Goal: Find contact information: Find contact information

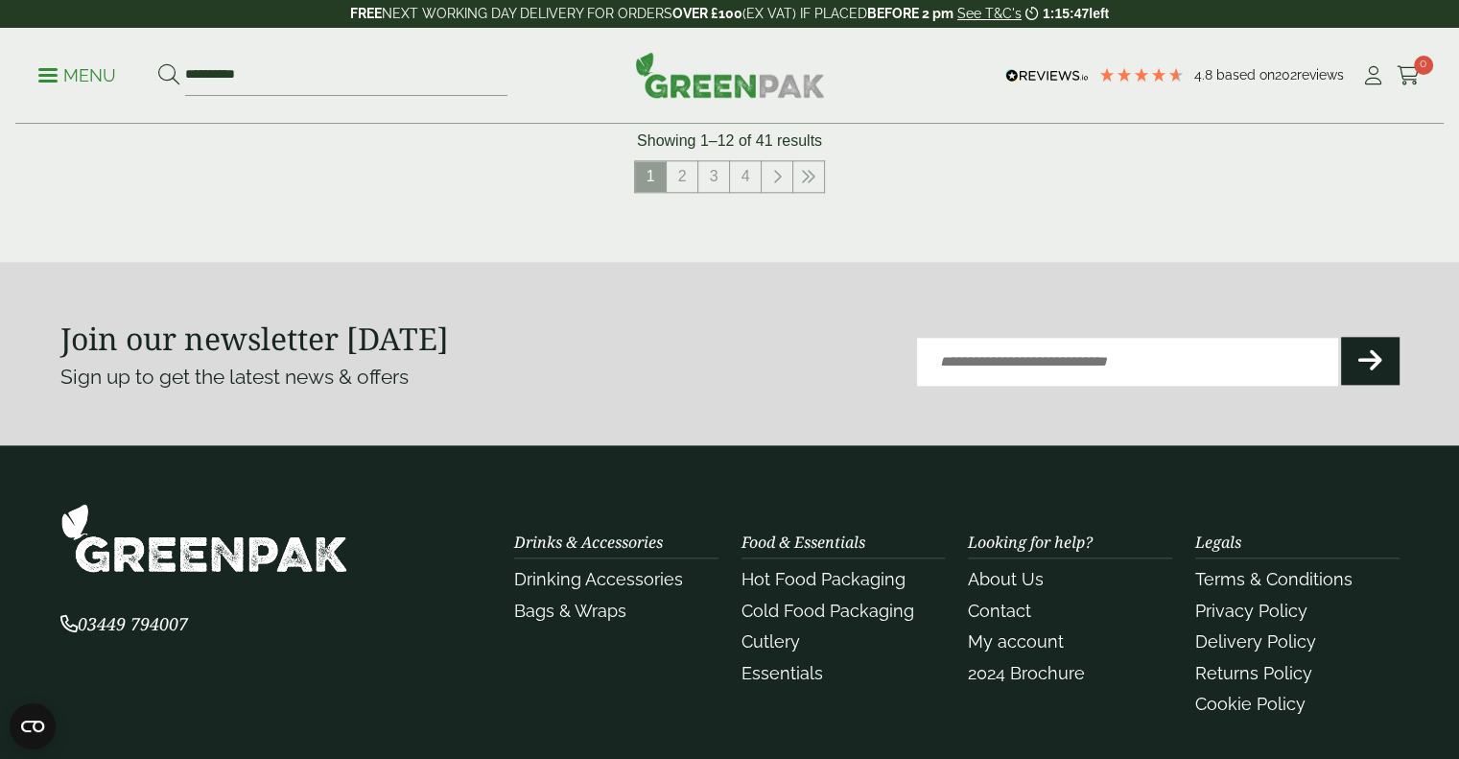
scroll to position [2465, 0]
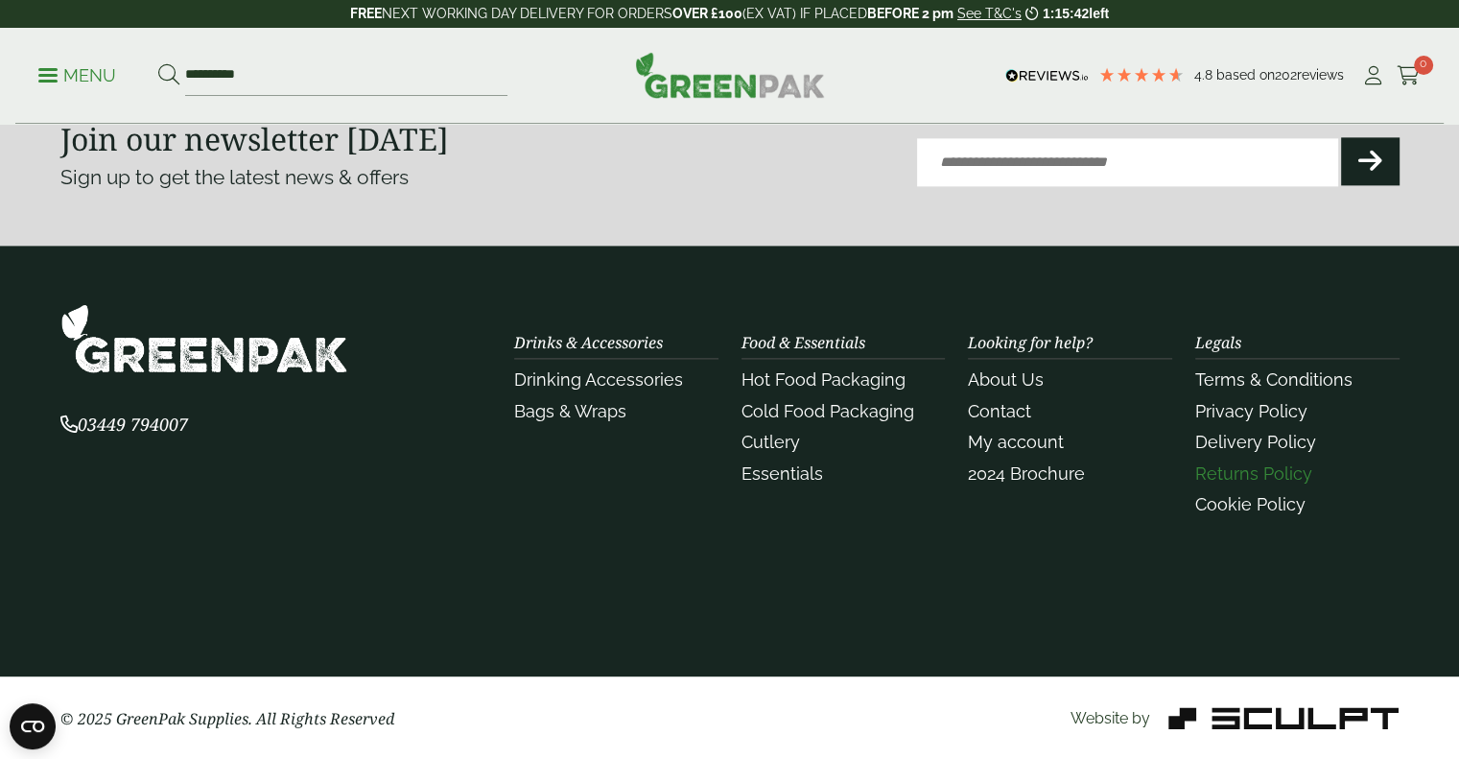
click at [1226, 478] on link "Returns Policy" at bounding box center [1253, 473] width 117 height 20
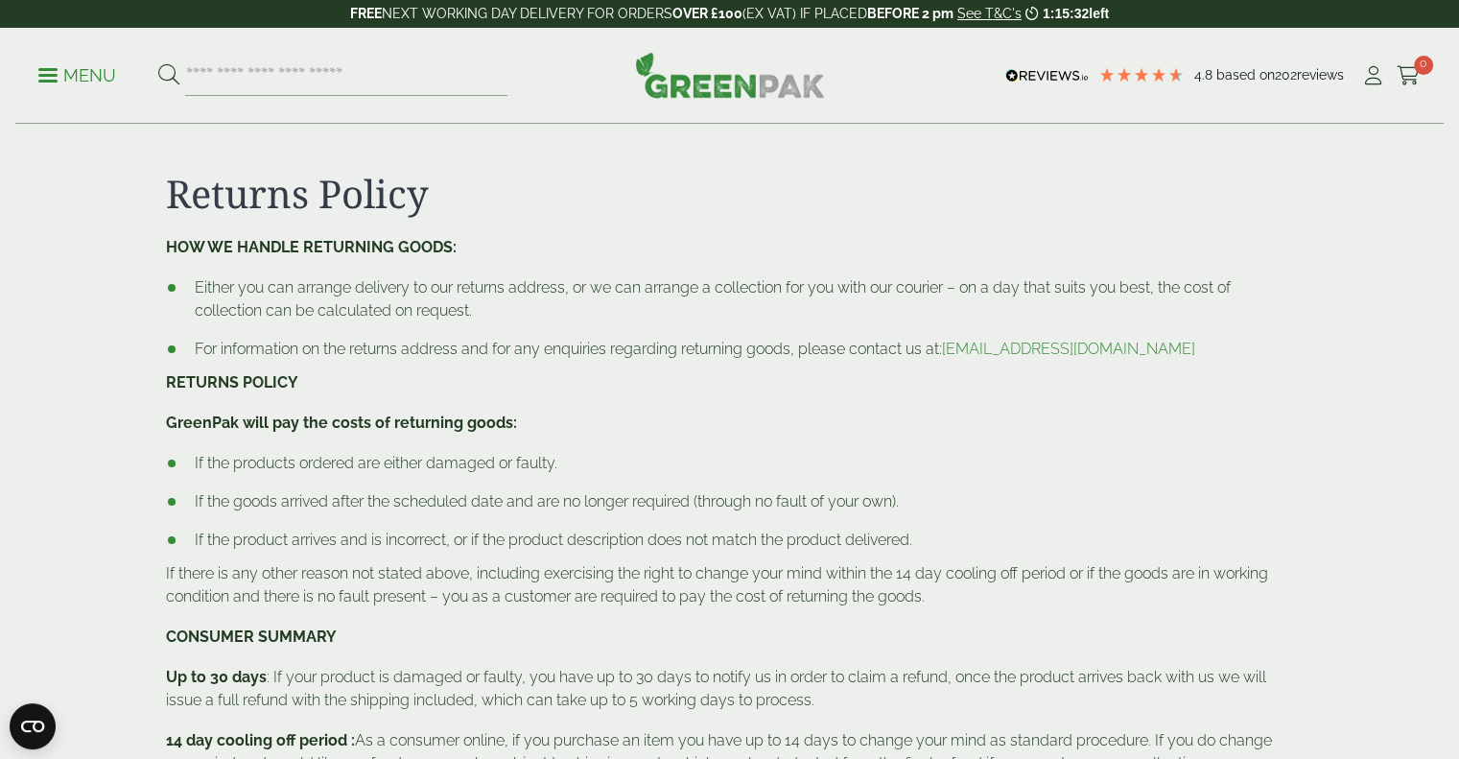
click at [1028, 348] on link "[EMAIL_ADDRESS][DOMAIN_NAME]" at bounding box center [1068, 349] width 253 height 18
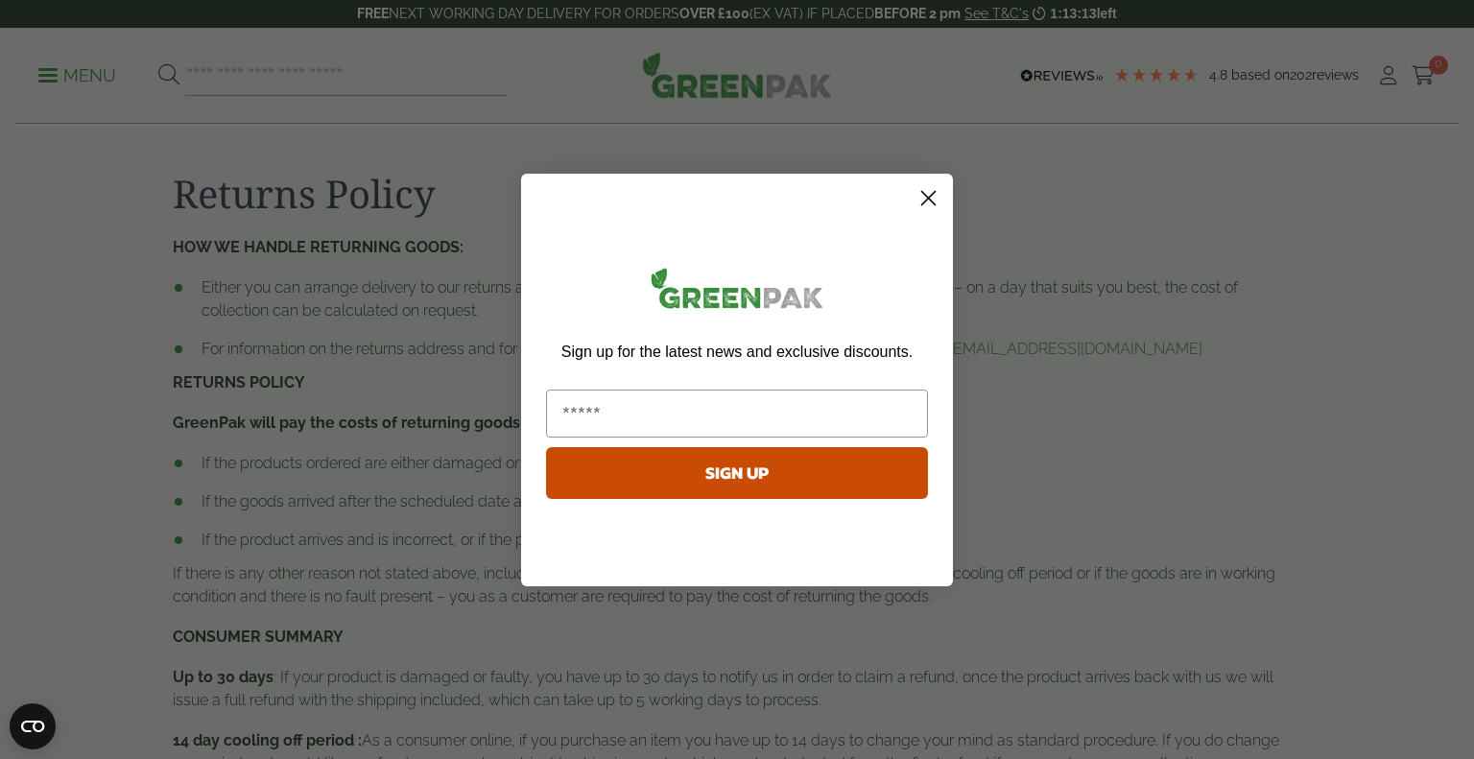
click at [930, 201] on circle "Close dialog" at bounding box center [928, 197] width 32 height 32
